Goal: Task Accomplishment & Management: Use online tool/utility

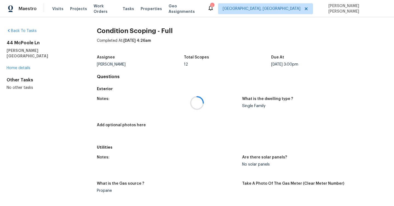
scroll to position [503, 0]
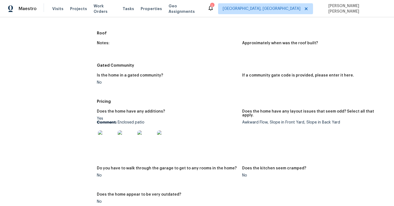
click at [150, 137] on img at bounding box center [146, 140] width 18 height 18
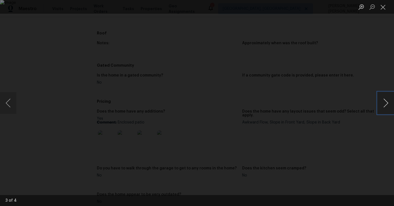
click at [383, 102] on button "Next image" at bounding box center [386, 103] width 16 height 22
click at [394, 72] on div "Lightbox" at bounding box center [197, 103] width 394 height 206
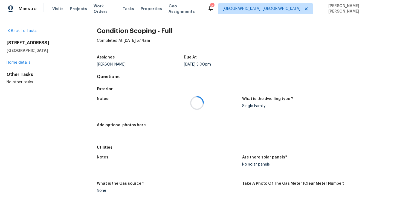
scroll to position [495, 0]
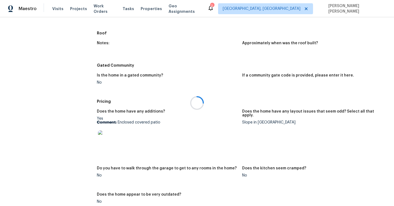
click at [108, 145] on div at bounding box center [197, 103] width 394 height 206
click at [105, 139] on div at bounding box center [197, 103] width 394 height 206
click at [108, 136] on img at bounding box center [107, 140] width 18 height 18
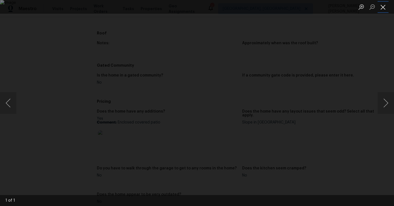
click at [381, 10] on button "Close lightbox" at bounding box center [383, 7] width 11 height 10
